Goal: Task Accomplishment & Management: Use online tool/utility

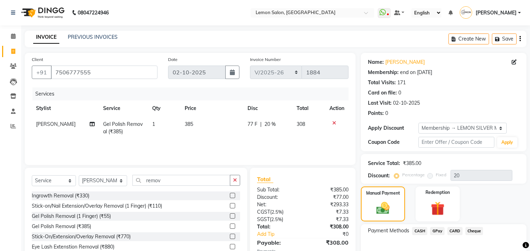
select select "569"
select select "service"
select select "66497"
select select "1: Object"
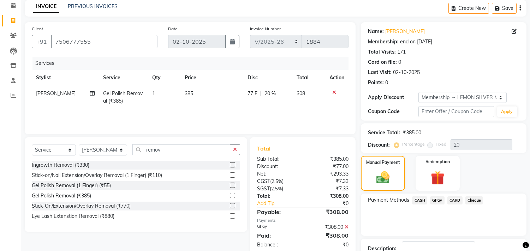
scroll to position [80, 0]
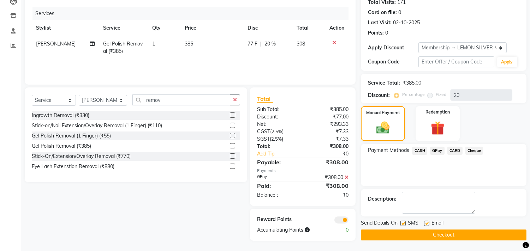
click at [402, 222] on label at bounding box center [402, 223] width 5 height 5
click at [402, 222] on input "checkbox" at bounding box center [402, 224] width 5 height 5
checkbox input "false"
click at [426, 223] on label at bounding box center [426, 223] width 5 height 5
click at [426, 223] on input "checkbox" at bounding box center [426, 224] width 5 height 5
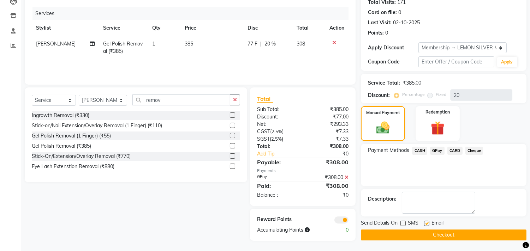
checkbox input "false"
click at [418, 236] on button "Checkout" at bounding box center [444, 235] width 166 height 11
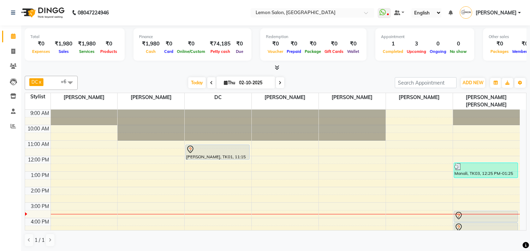
scroll to position [0, 0]
click at [463, 84] on span "ADD NEW" at bounding box center [473, 82] width 21 height 5
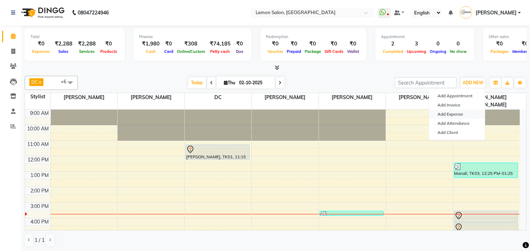
click at [449, 115] on link "Add Expense" at bounding box center [457, 114] width 56 height 9
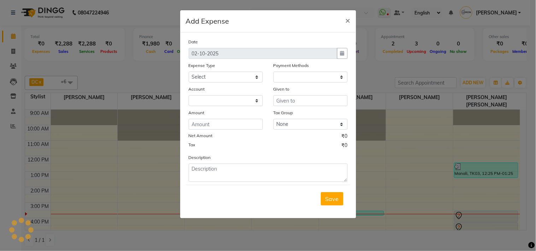
select select "1"
select select "2551"
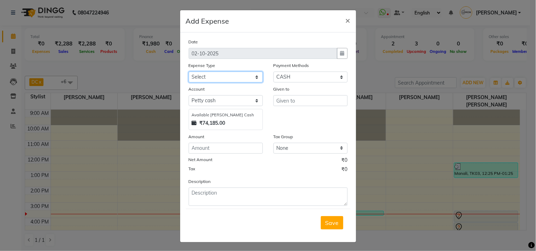
click at [210, 78] on select "Select Advance Cash transfer to hub Laundry Loan Membership Milk Miscellaneous …" at bounding box center [226, 77] width 74 height 11
select select "5359"
click at [189, 72] on select "Select Advance Cash transfer to hub Laundry Loan Membership Milk Miscellaneous …" at bounding box center [226, 77] width 74 height 11
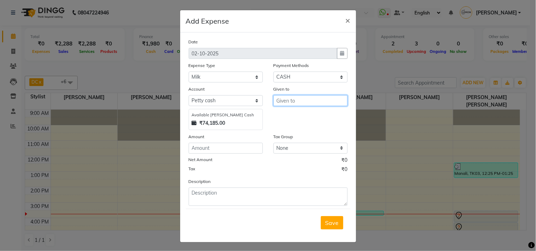
click at [281, 103] on input "text" at bounding box center [310, 100] width 74 height 11
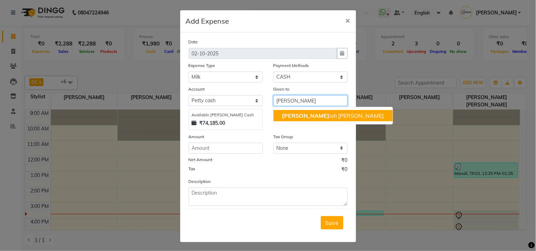
click at [315, 115] on ngb-highlight "Dan ish Mansoori" at bounding box center [333, 115] width 102 height 7
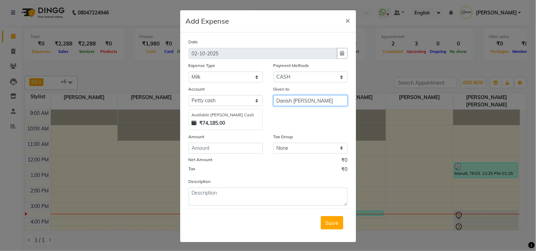
type input "Danish [PERSON_NAME]"
click at [209, 143] on div "Amount" at bounding box center [226, 138] width 74 height 10
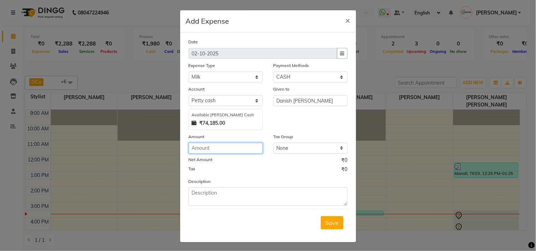
drag, startPoint x: 207, startPoint y: 148, endPoint x: 211, endPoint y: 145, distance: 5.3
click at [207, 147] on input "number" at bounding box center [226, 148] width 74 height 11
type input "120"
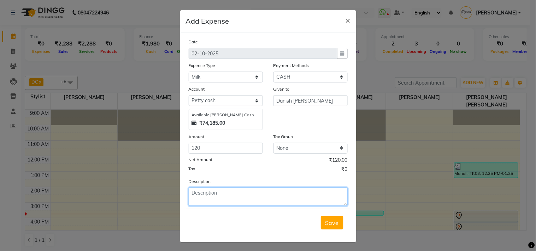
click at [202, 197] on textarea at bounding box center [268, 197] width 159 height 18
type textarea "milk"
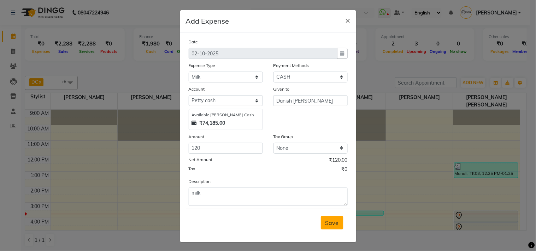
click at [330, 227] on span "Save" at bounding box center [331, 223] width 13 height 7
